Goal: Information Seeking & Learning: Learn about a topic

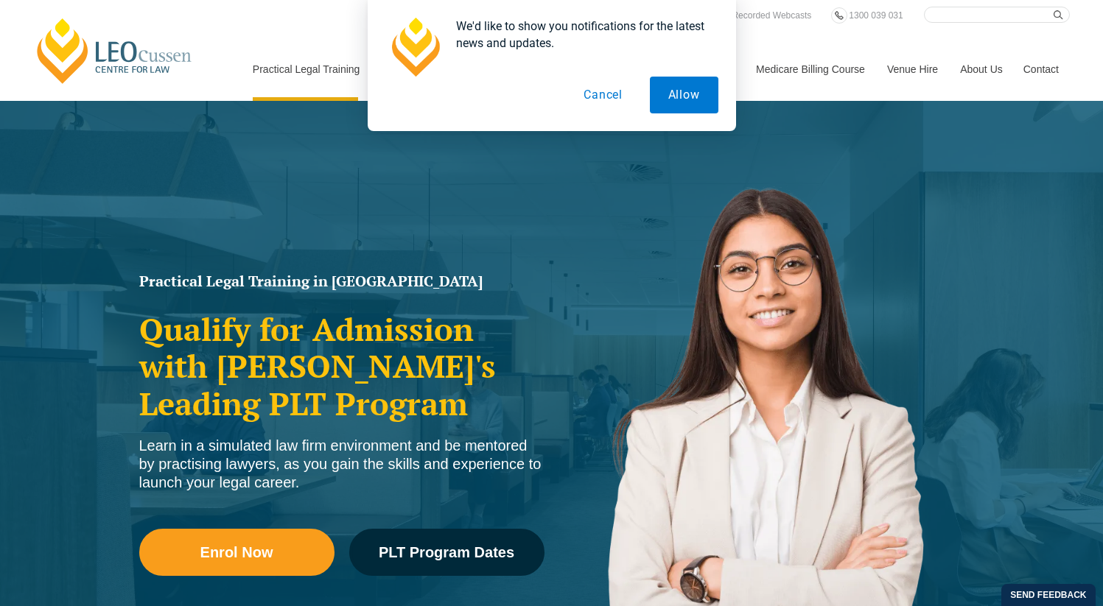
click at [609, 95] on button "Cancel" at bounding box center [603, 95] width 76 height 37
